Goal: Task Accomplishment & Management: Complete application form

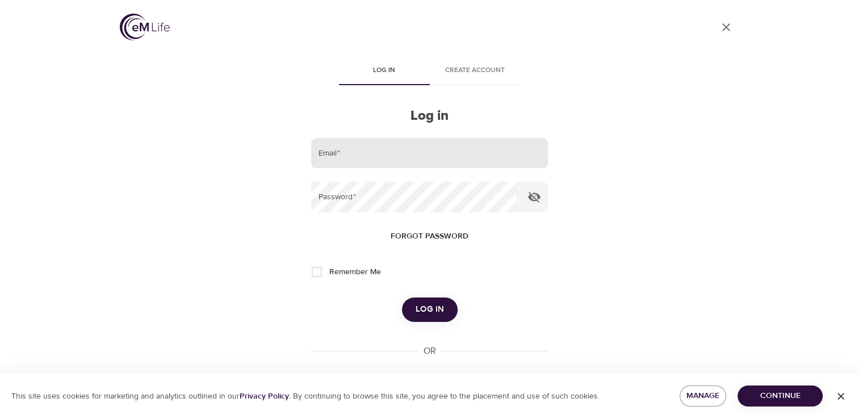
click at [382, 149] on input "email" at bounding box center [429, 153] width 236 height 31
type input "oswaldonb@hotmail.com"
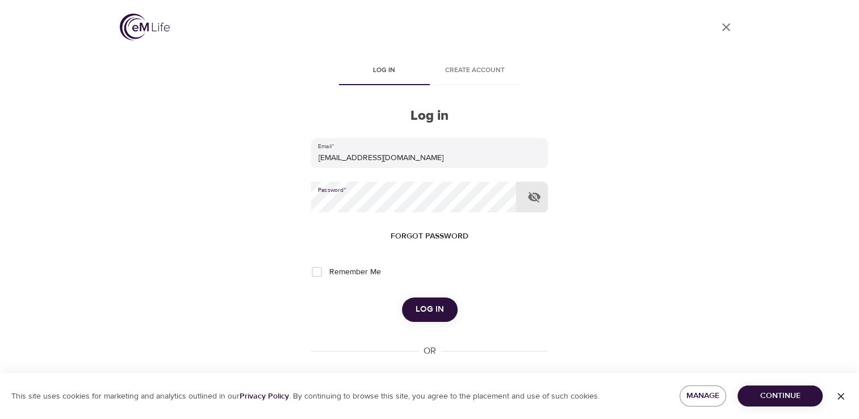
click at [402, 298] on button "Log in" at bounding box center [430, 310] width 56 height 24
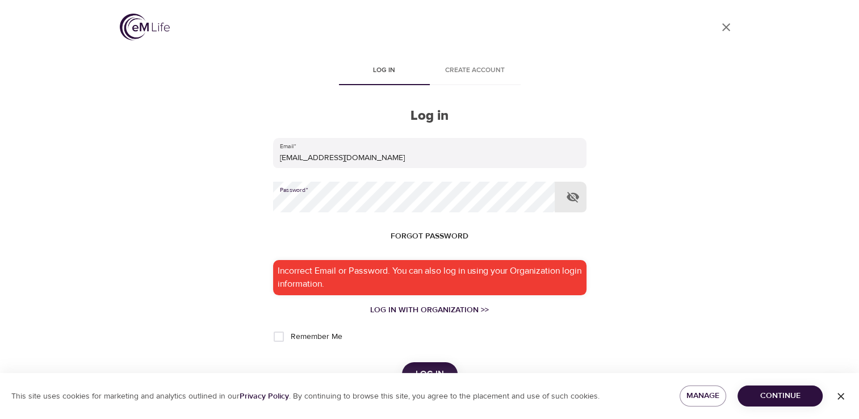
click at [575, 196] on icon "button" at bounding box center [573, 197] width 12 height 11
click at [402, 362] on button "Log in" at bounding box center [430, 374] width 56 height 24
click at [438, 233] on span "Forgot password" at bounding box center [430, 236] width 78 height 14
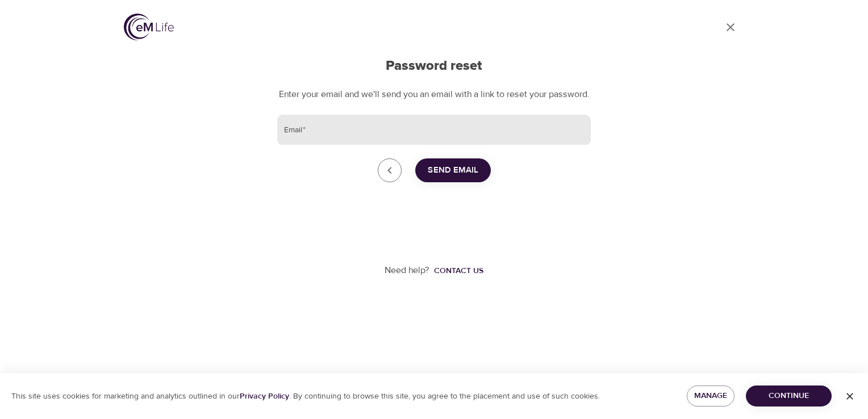
click at [400, 143] on input "Email   *" at bounding box center [433, 130] width 313 height 31
type input "oswaldonb@hotmail.com"
click at [439, 178] on span "Send Email" at bounding box center [453, 170] width 51 height 15
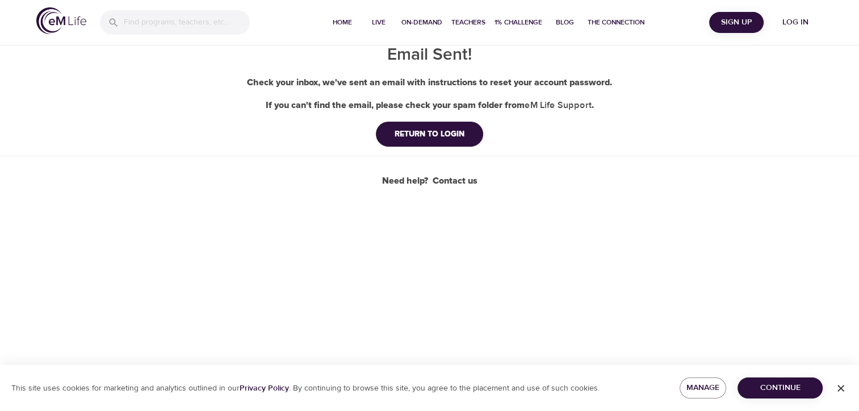
click at [771, 384] on span "Continue" at bounding box center [780, 387] width 67 height 14
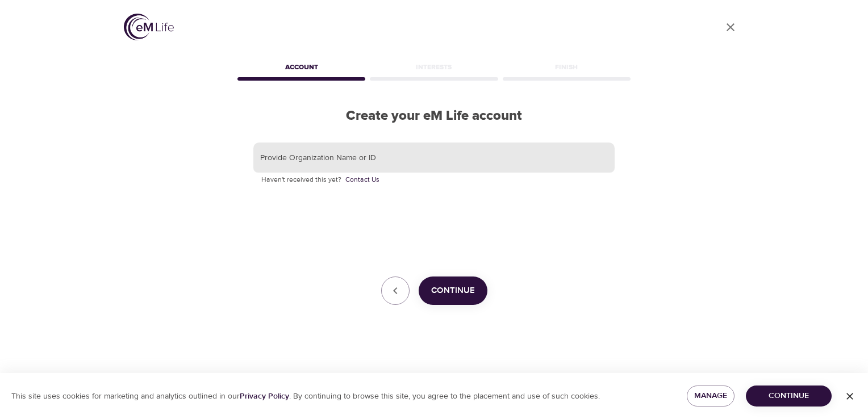
click at [354, 160] on input "text" at bounding box center [433, 158] width 361 height 31
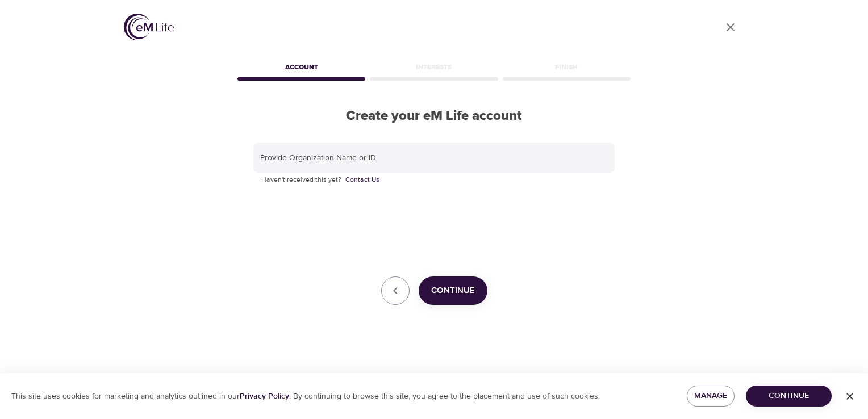
click at [137, 27] on img at bounding box center [149, 27] width 50 height 27
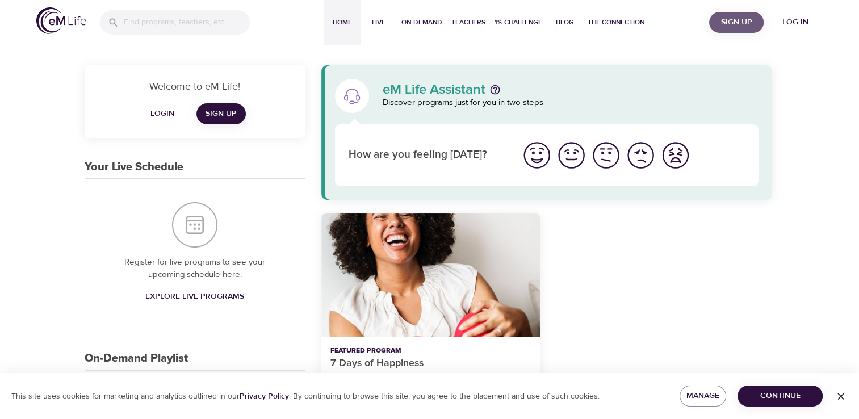
click at [739, 22] on span "Sign Up" at bounding box center [736, 22] width 45 height 14
